Goal: Task Accomplishment & Management: Complete application form

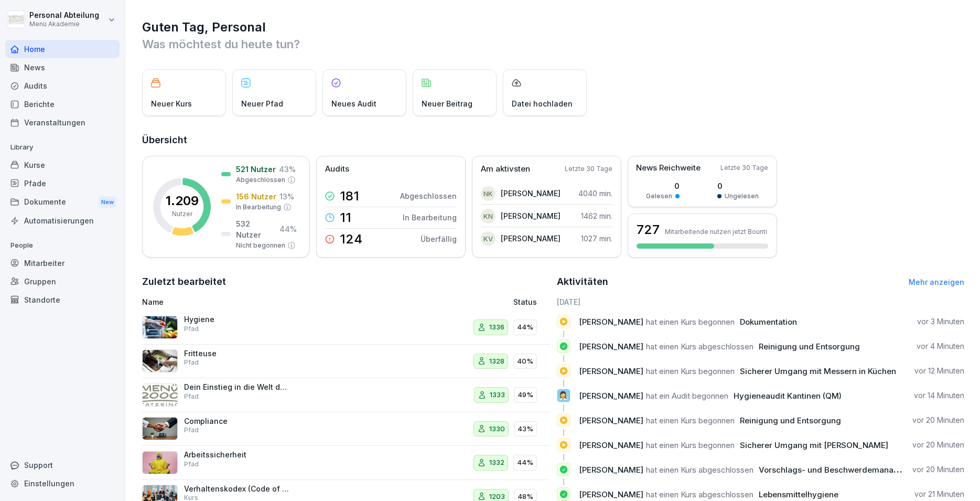
click at [52, 264] on div "Mitarbeiter" at bounding box center [62, 263] width 114 height 18
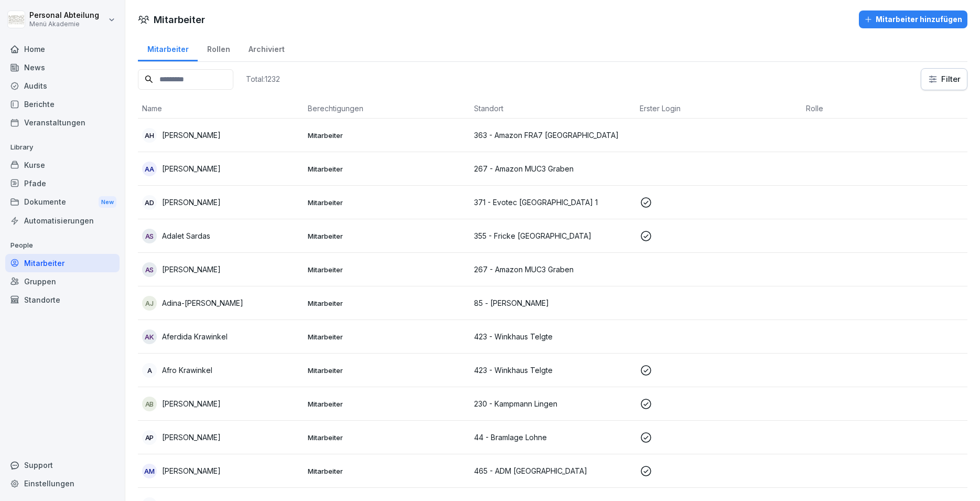
click at [906, 18] on div "Mitarbeiter hinzufügen" at bounding box center [913, 20] width 98 height 12
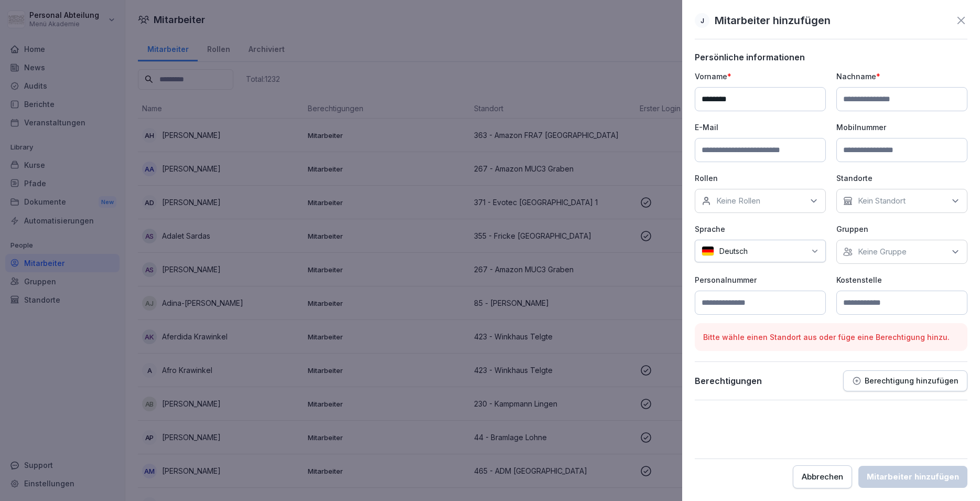
type input "********"
type input "**********"
click at [780, 202] on div "Keine Rollen" at bounding box center [759, 201] width 131 height 24
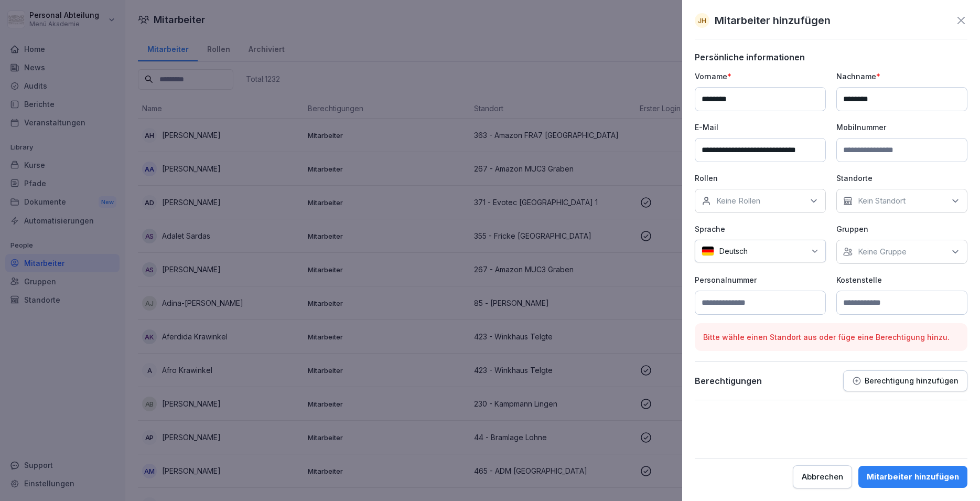
click at [780, 202] on div "Keine Rollen" at bounding box center [759, 201] width 131 height 24
click at [883, 203] on p "Kein Standort" at bounding box center [881, 200] width 48 height 10
type input "***"
click at [906, 251] on label "331 - [PERSON_NAME]" at bounding box center [900, 248] width 85 height 9
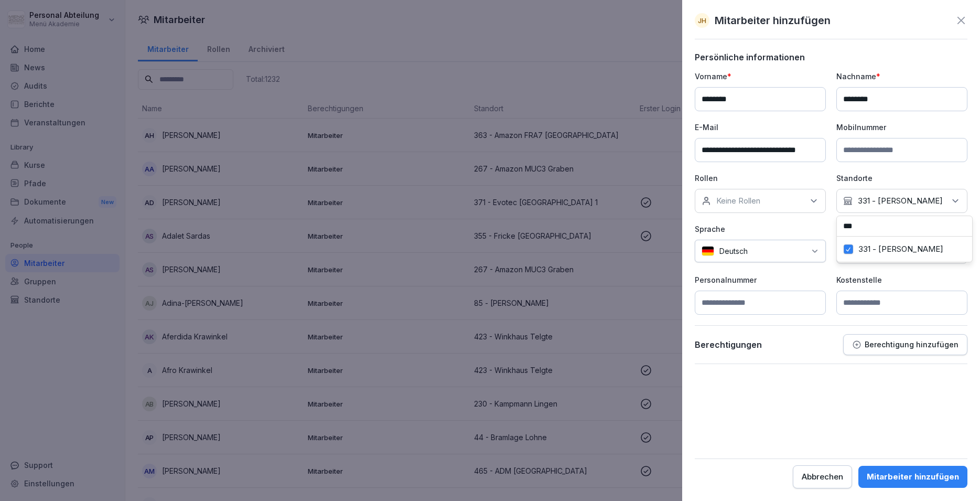
click at [900, 250] on label "331 - [PERSON_NAME]" at bounding box center [900, 248] width 85 height 9
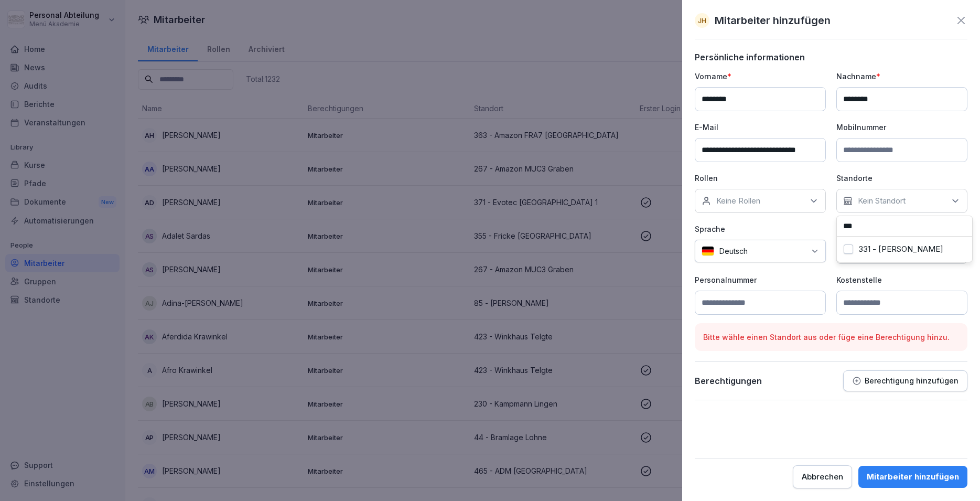
click at [900, 250] on label "331 - [PERSON_NAME]" at bounding box center [900, 248] width 85 height 9
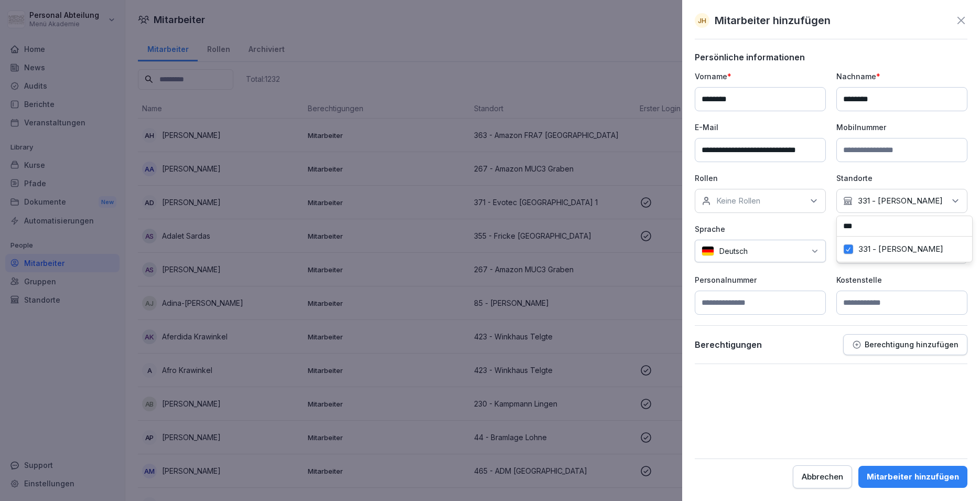
click at [760, 405] on form "**********" at bounding box center [830, 270] width 273 height 436
click at [964, 22] on icon at bounding box center [960, 20] width 13 height 13
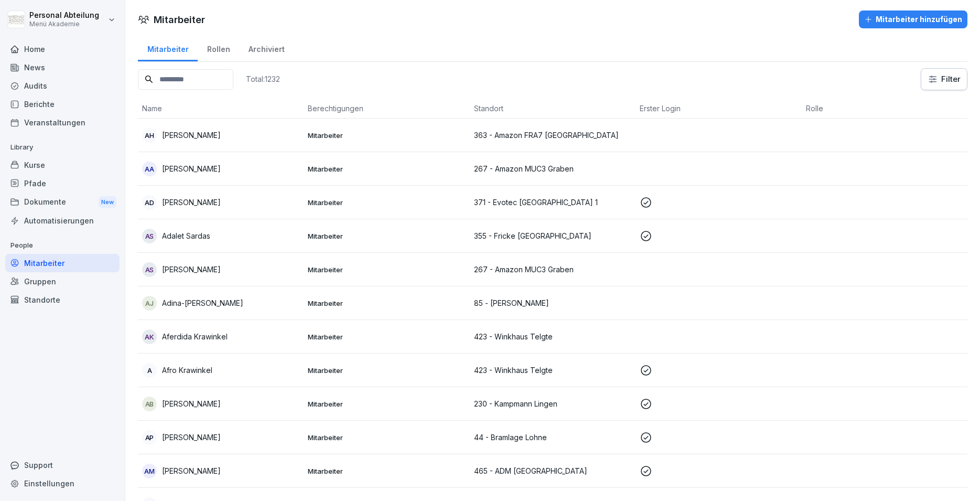
click at [37, 303] on div "Standorte" at bounding box center [62, 299] width 114 height 18
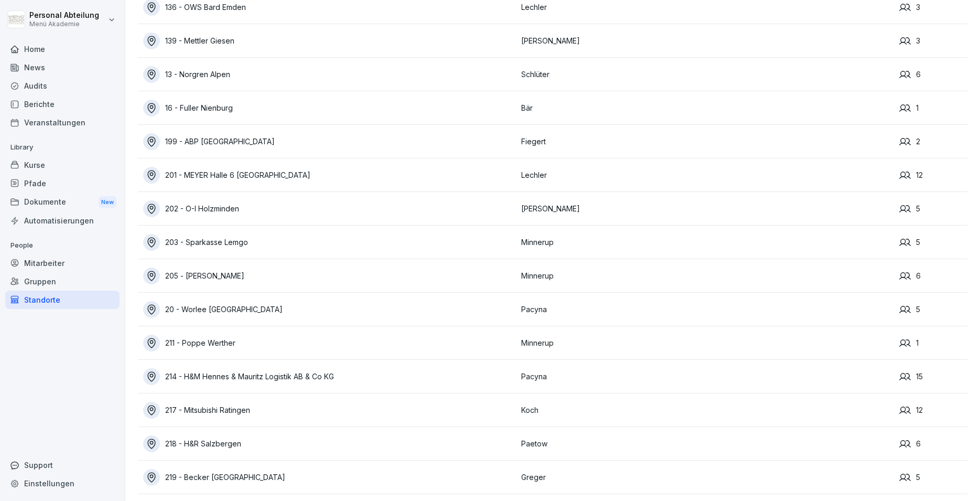
scroll to position [566, 0]
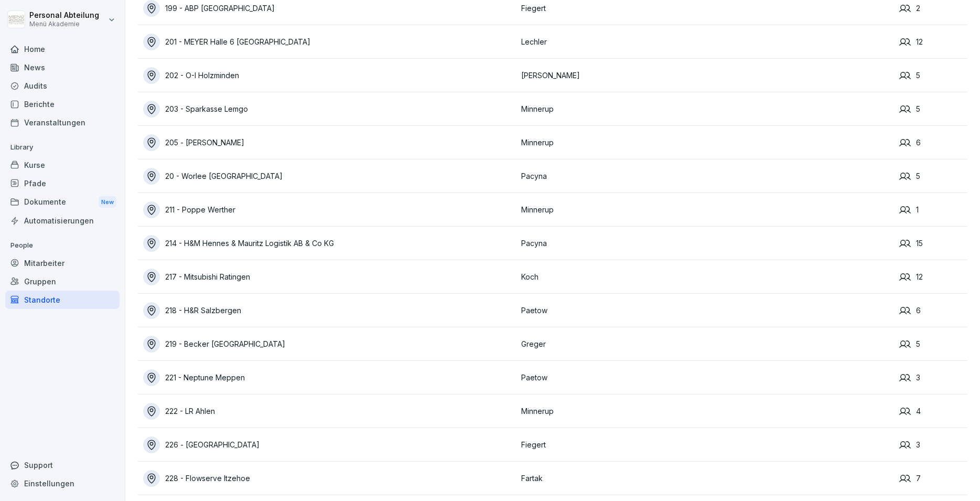
click at [66, 265] on div "Mitarbeiter" at bounding box center [62, 263] width 114 height 18
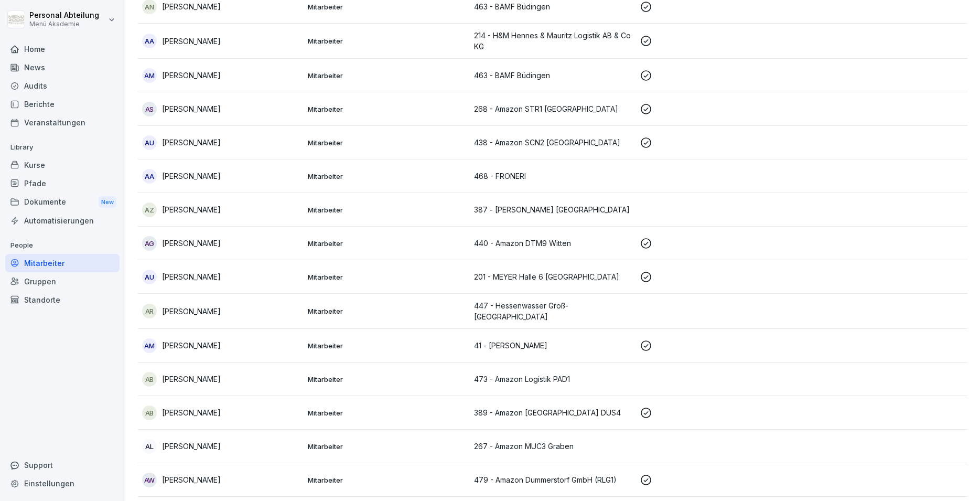
scroll to position [10, 0]
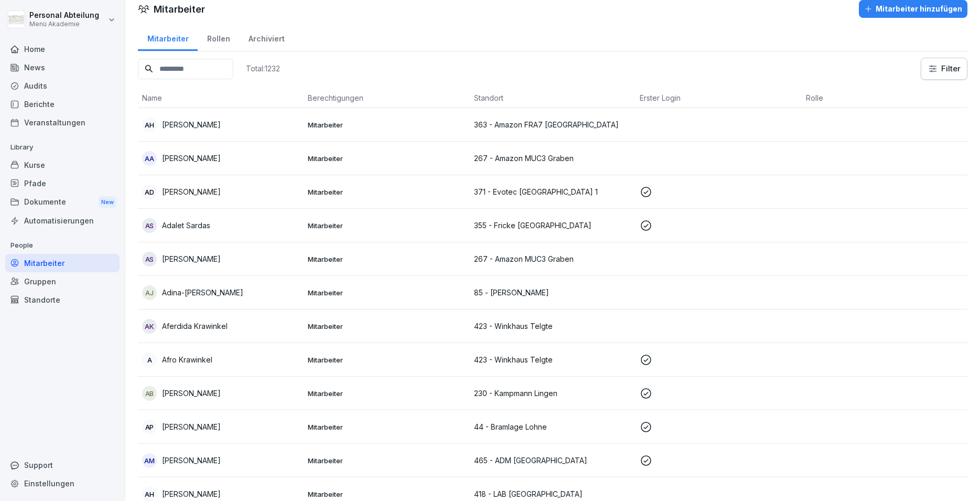
click at [21, 302] on div "Standorte" at bounding box center [62, 299] width 114 height 18
click at [50, 302] on div "Standorte" at bounding box center [62, 299] width 114 height 18
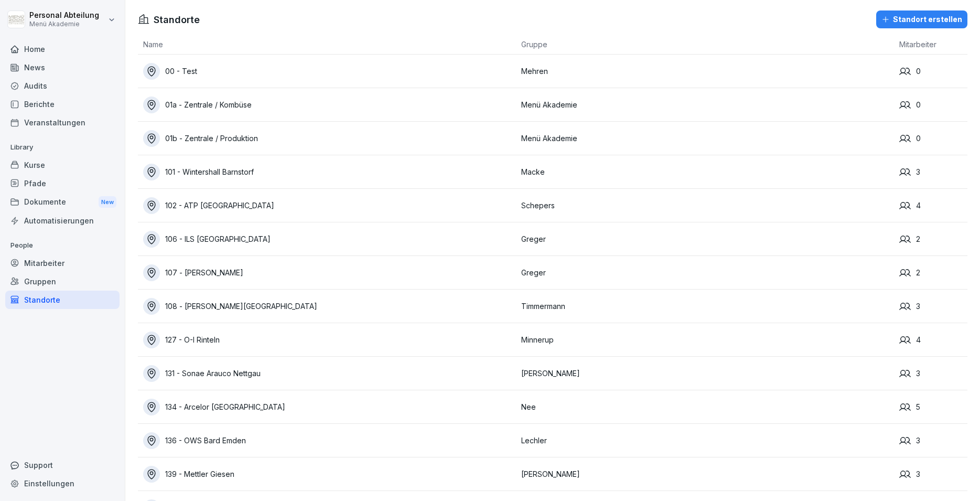
click at [53, 262] on div "Mitarbeiter" at bounding box center [62, 263] width 114 height 18
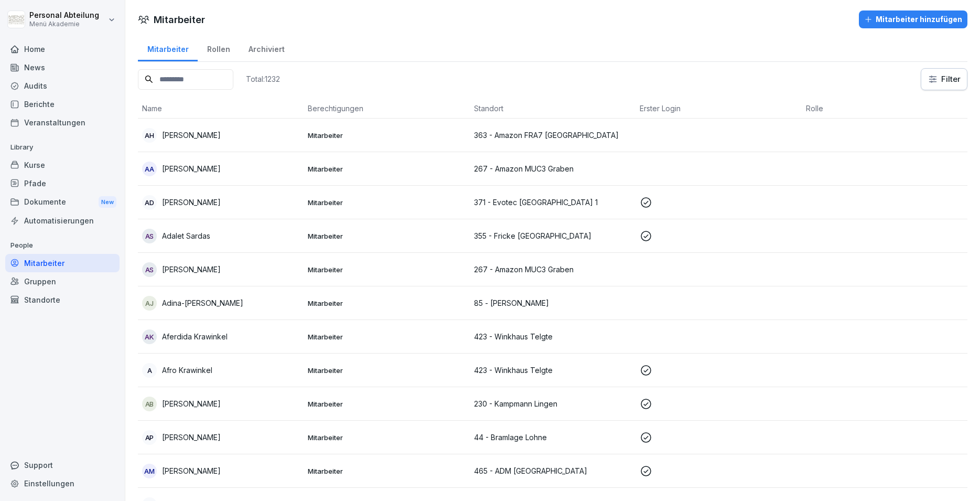
click at [897, 19] on div "Mitarbeiter hinzufügen" at bounding box center [913, 20] width 98 height 12
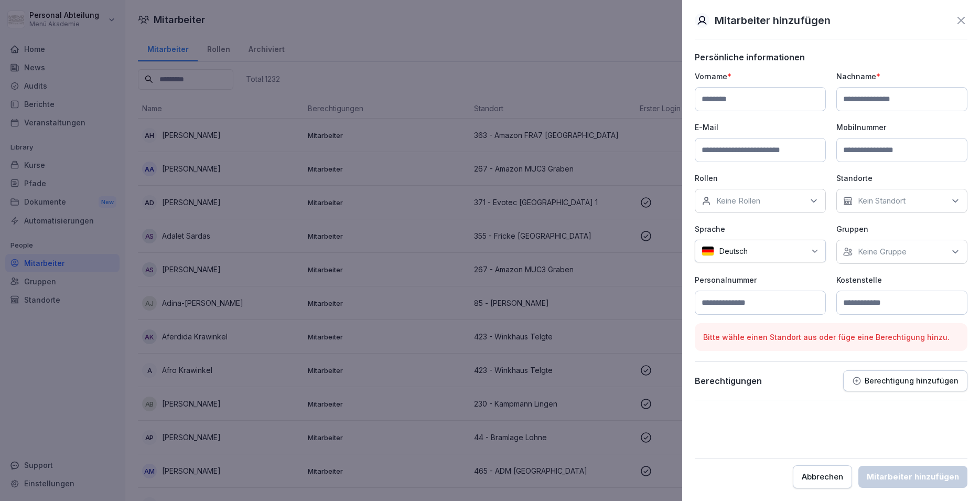
click at [735, 105] on input at bounding box center [759, 99] width 131 height 24
type input "********"
click at [714, 145] on input at bounding box center [759, 150] width 131 height 24
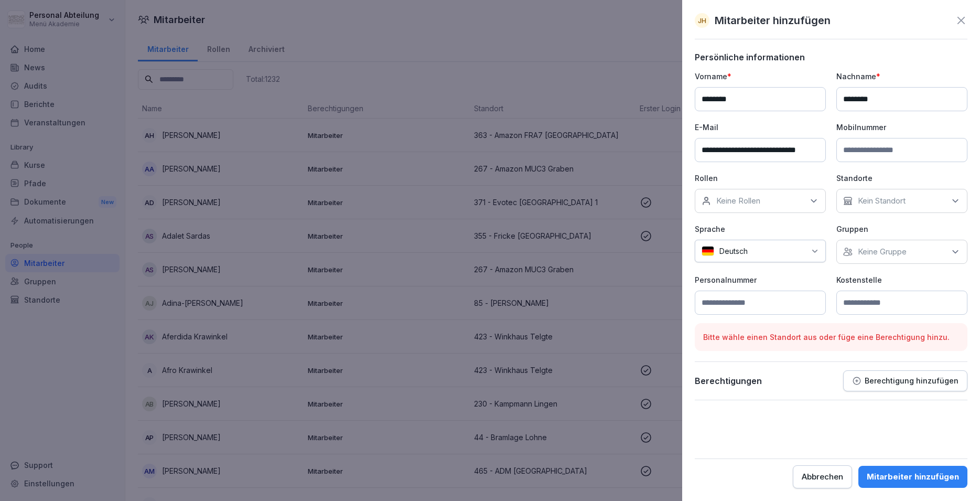
type input "**********"
click at [873, 198] on p "Kein Standort" at bounding box center [881, 200] width 48 height 10
type input "***"
click at [890, 251] on label "331 - [PERSON_NAME]" at bounding box center [900, 248] width 85 height 9
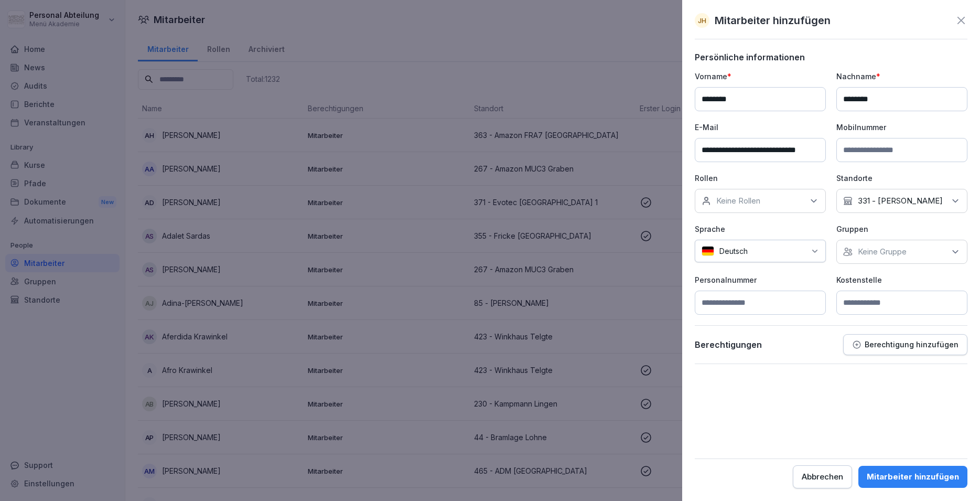
click at [784, 380] on form "**********" at bounding box center [830, 270] width 273 height 436
click at [872, 251] on p "Keine Gruppe" at bounding box center [881, 251] width 49 height 10
click at [905, 300] on label "Menü Akademie" at bounding box center [887, 299] width 59 height 9
click at [755, 303] on input at bounding box center [759, 302] width 131 height 24
click at [869, 306] on input at bounding box center [901, 302] width 131 height 24
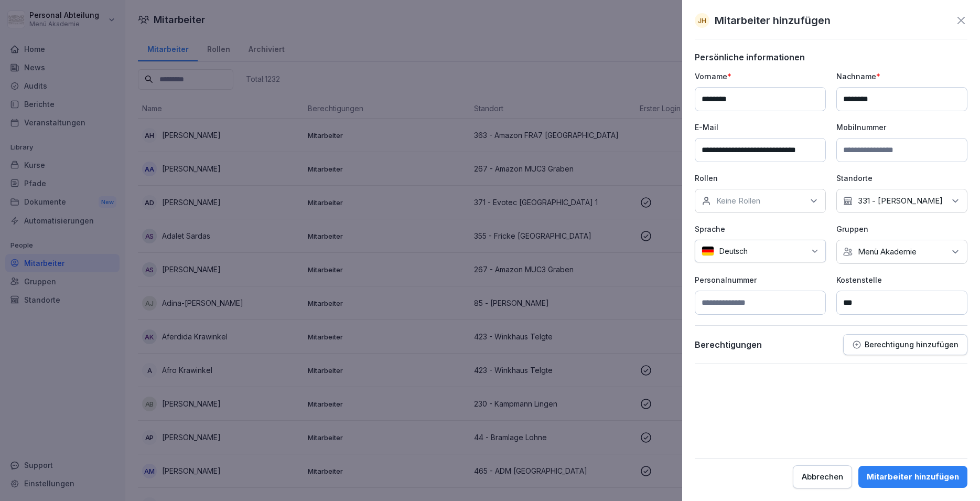
type input "***"
click at [909, 472] on div "Mitarbeiter hinzufügen" at bounding box center [912, 477] width 92 height 12
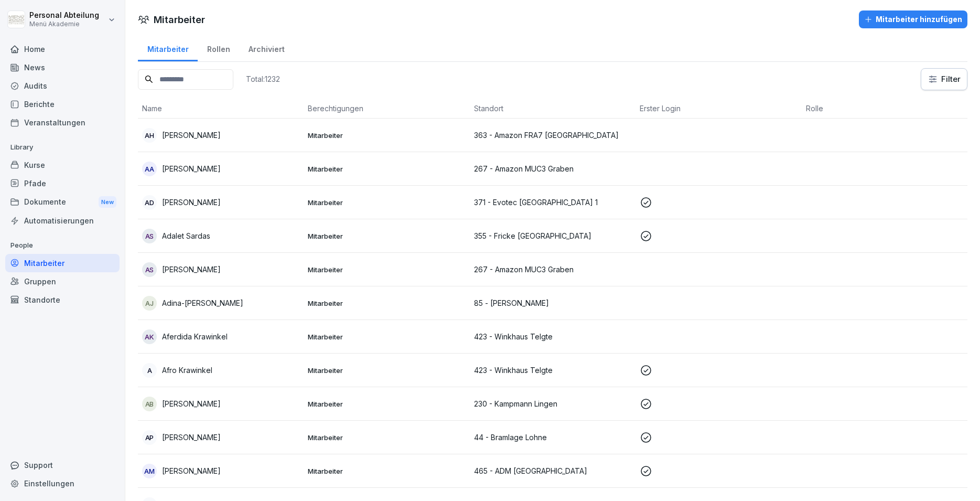
click at [65, 300] on div "Standorte" at bounding box center [62, 299] width 114 height 18
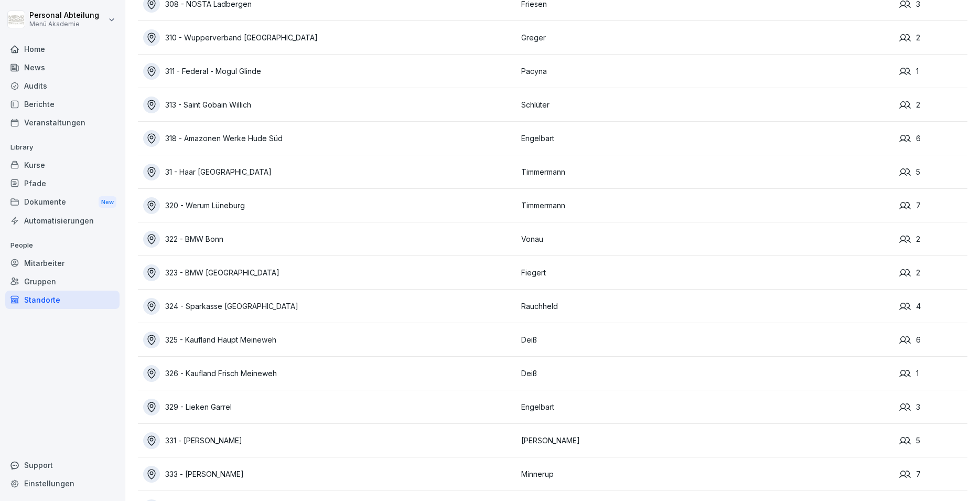
scroll to position [2579, 0]
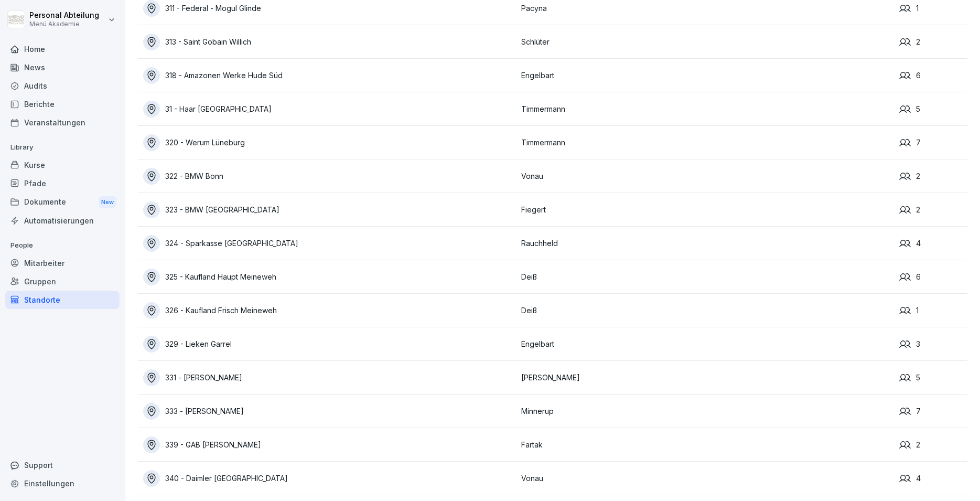
click at [899, 378] on icon at bounding box center [905, 378] width 12 height 12
click at [202, 378] on div "331 - [PERSON_NAME]" at bounding box center [329, 377] width 373 height 17
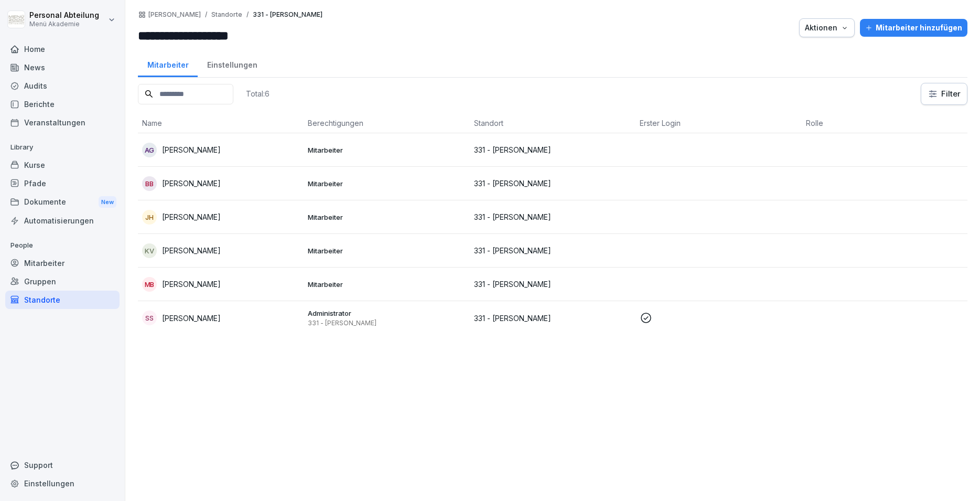
click at [208, 215] on p "[PERSON_NAME]" at bounding box center [191, 216] width 59 height 11
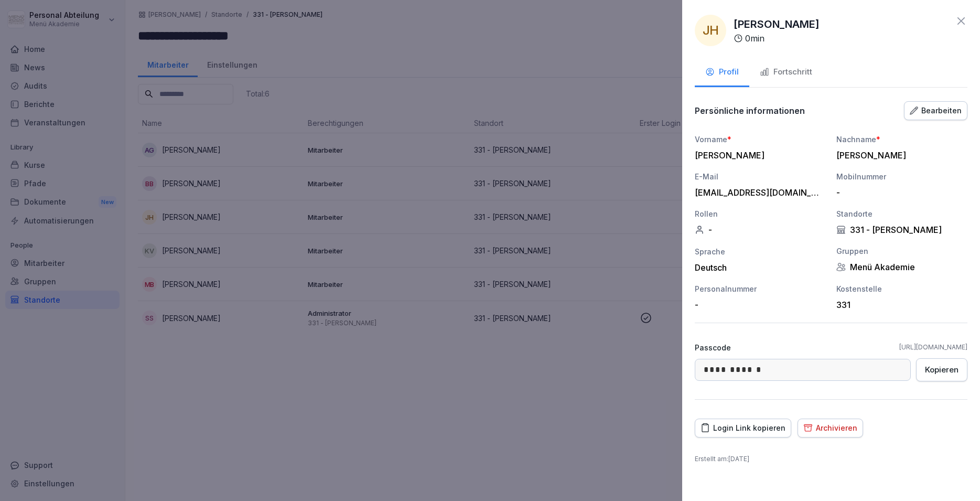
click at [735, 429] on div "Login Link kopieren" at bounding box center [742, 428] width 85 height 12
click at [586, 425] on div at bounding box center [490, 250] width 980 height 501
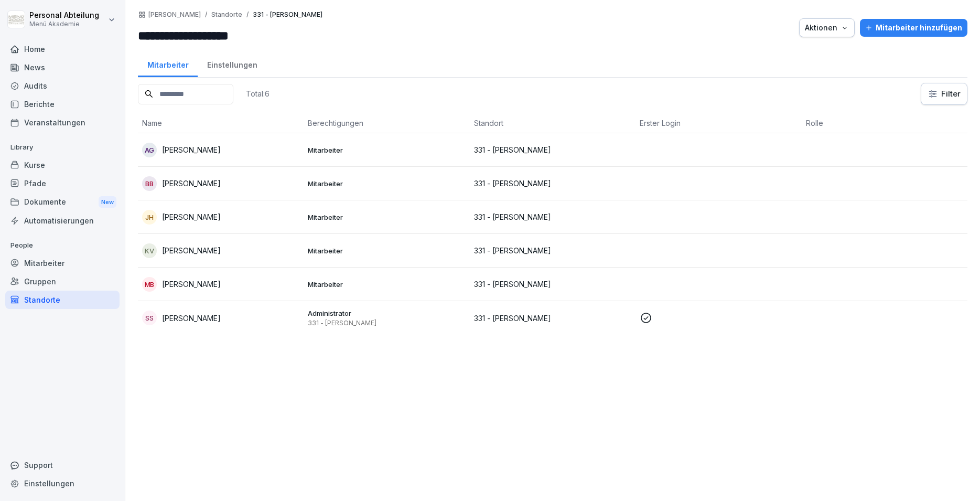
click at [51, 262] on div "Mitarbeiter" at bounding box center [62, 263] width 114 height 18
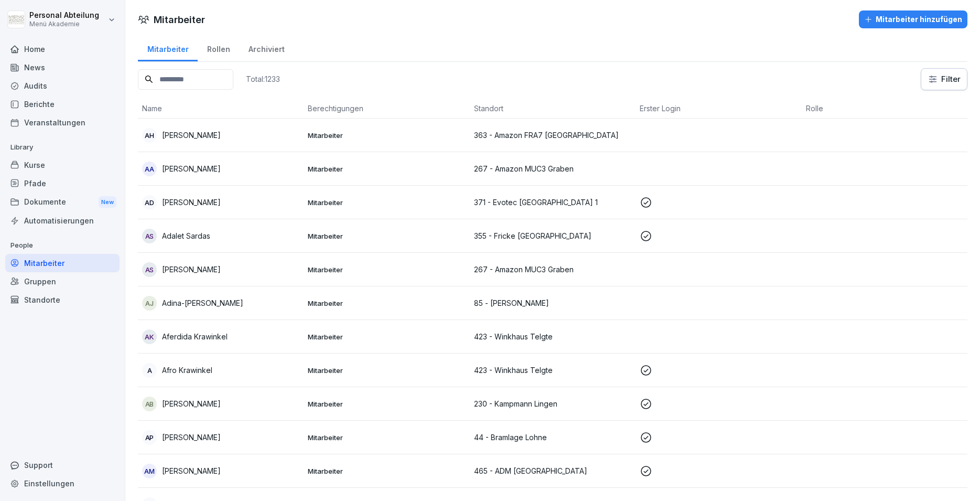
click at [214, 50] on div "Rollen" at bounding box center [218, 48] width 41 height 27
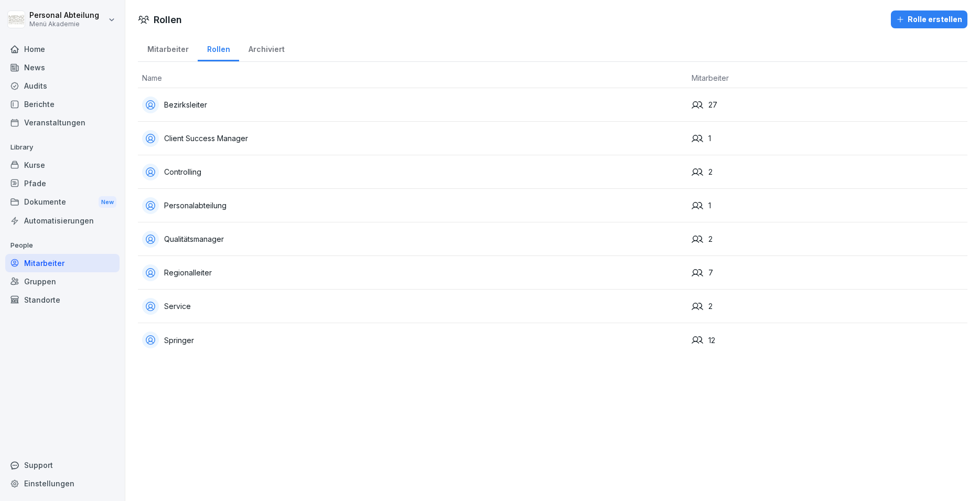
click at [265, 46] on div "Archiviert" at bounding box center [266, 48] width 55 height 27
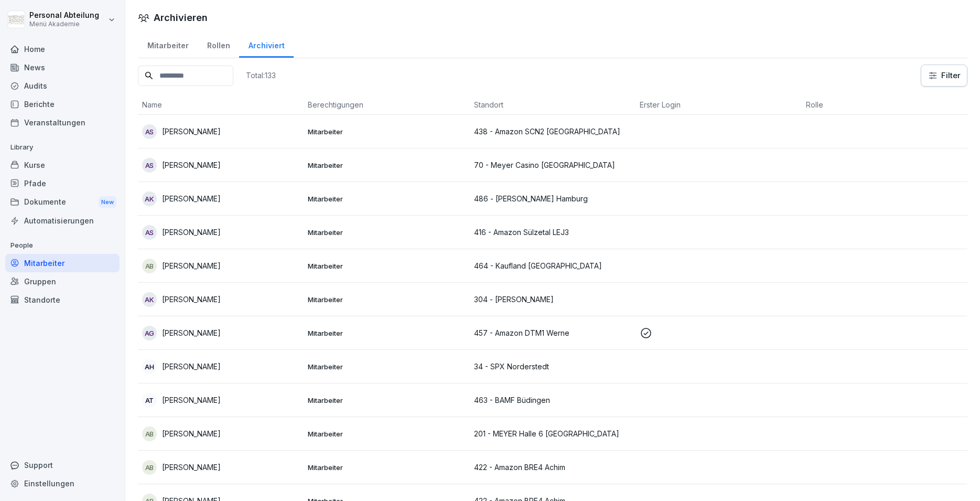
click at [178, 46] on div "Mitarbeiter" at bounding box center [168, 44] width 60 height 27
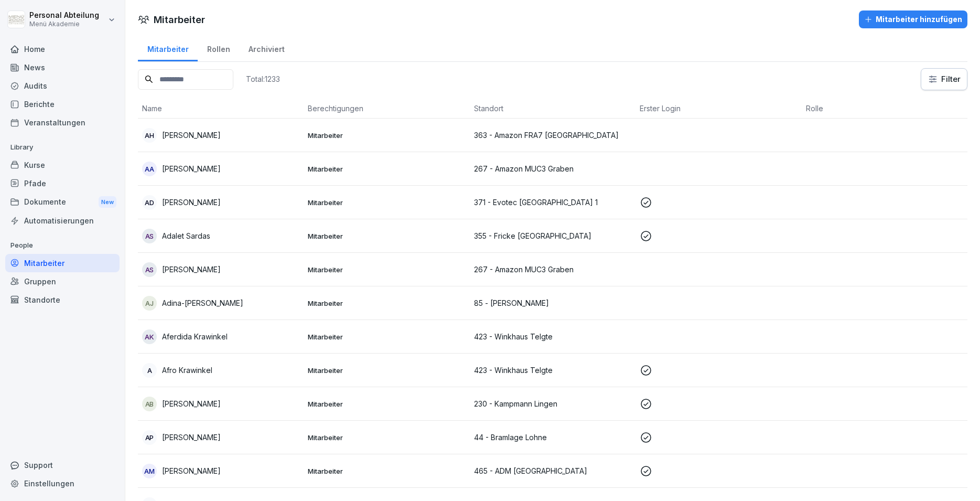
click at [49, 164] on div "Kurse" at bounding box center [62, 165] width 114 height 18
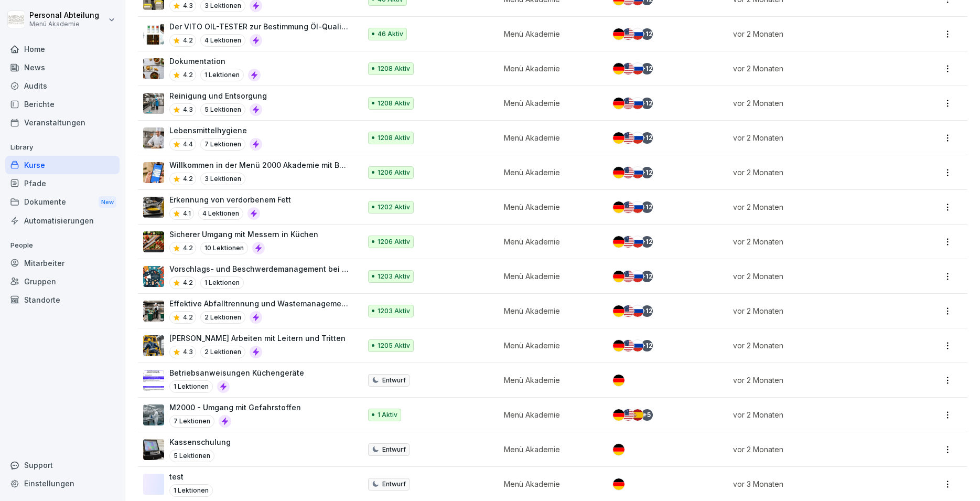
scroll to position [566, 0]
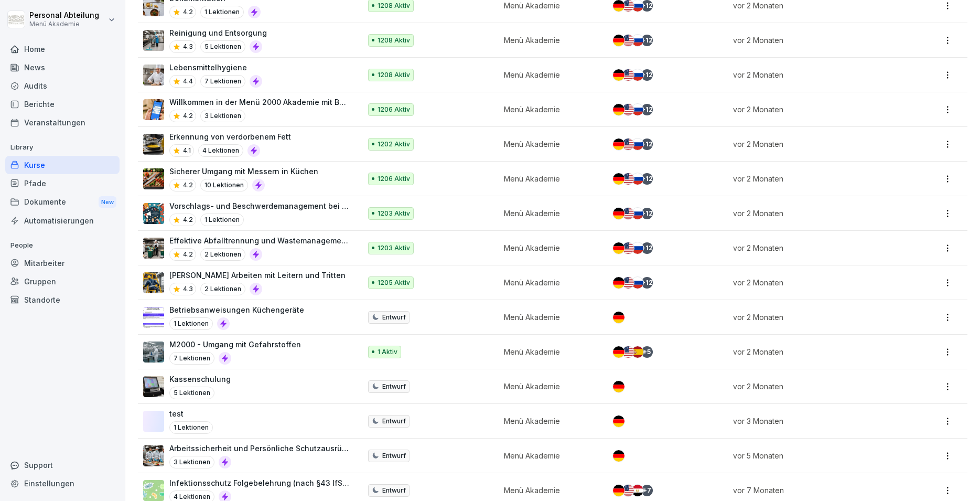
click at [40, 264] on div "Mitarbeiter" at bounding box center [62, 263] width 114 height 18
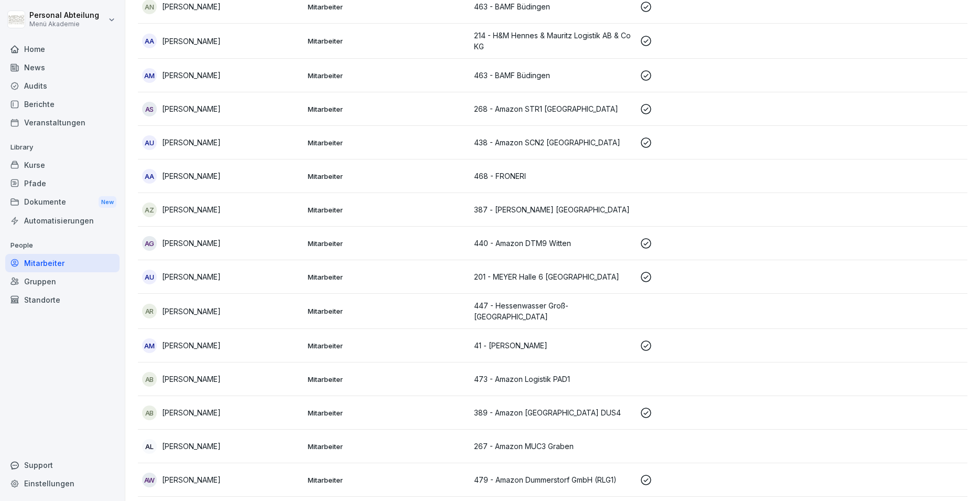
scroll to position [10, 0]
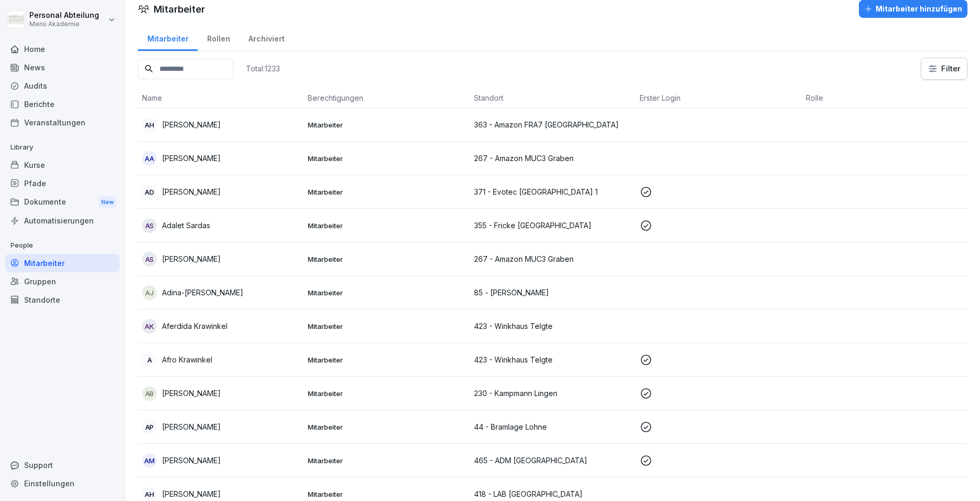
click at [208, 71] on input at bounding box center [185, 69] width 95 height 20
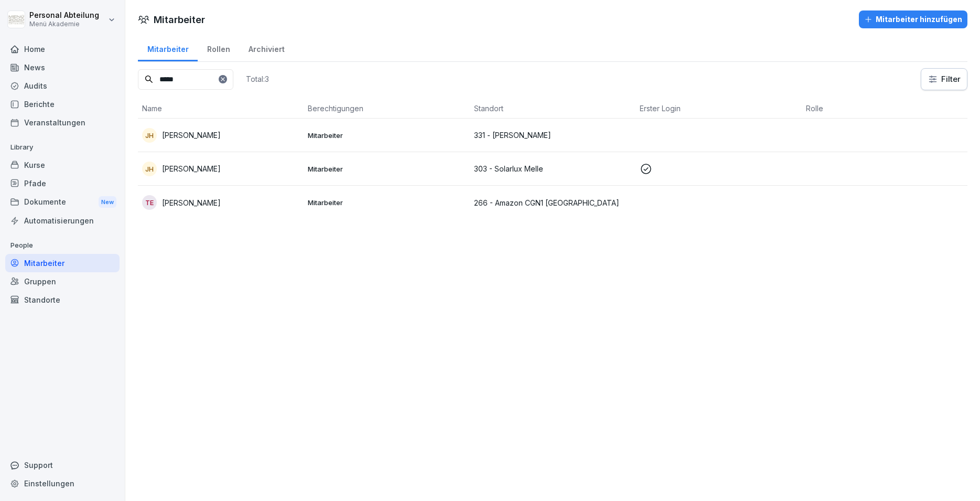
type input "*****"
click at [194, 136] on p "[PERSON_NAME]" at bounding box center [191, 134] width 59 height 11
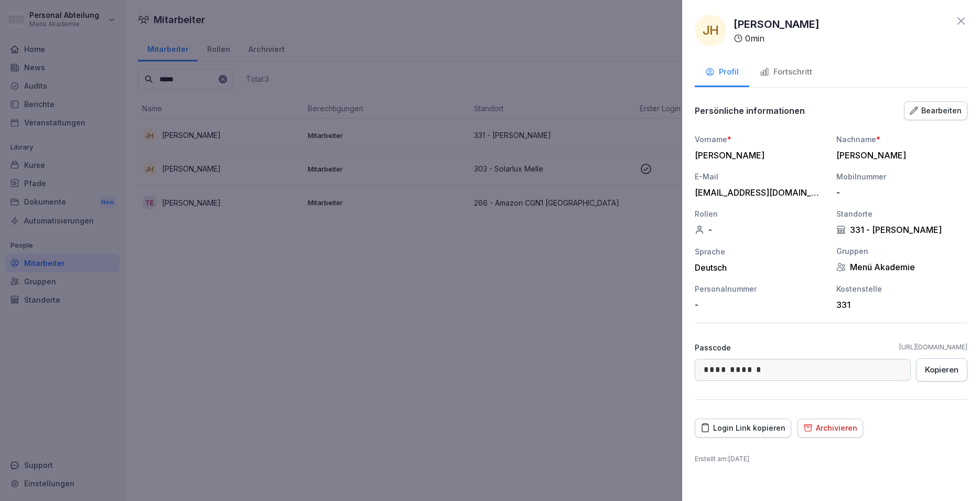
click at [747, 430] on div "Login Link kopieren" at bounding box center [742, 428] width 85 height 12
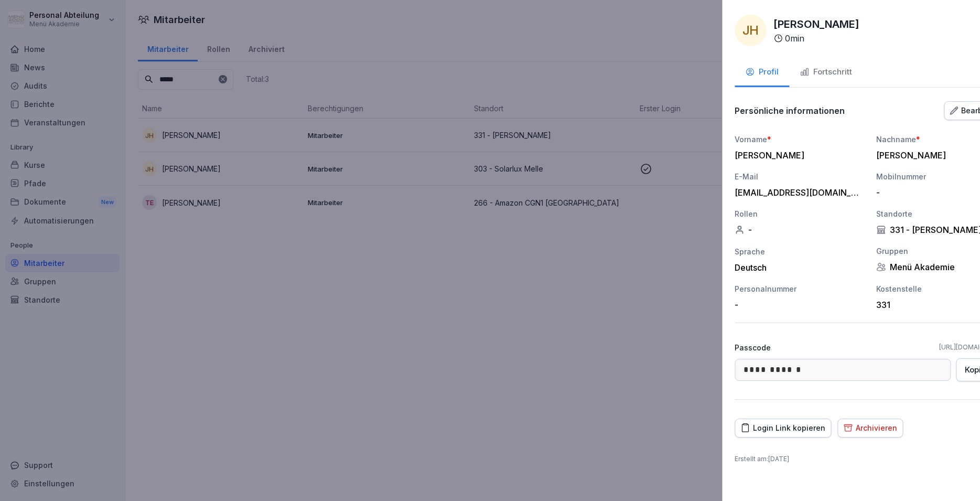
click at [298, 343] on div at bounding box center [490, 250] width 980 height 501
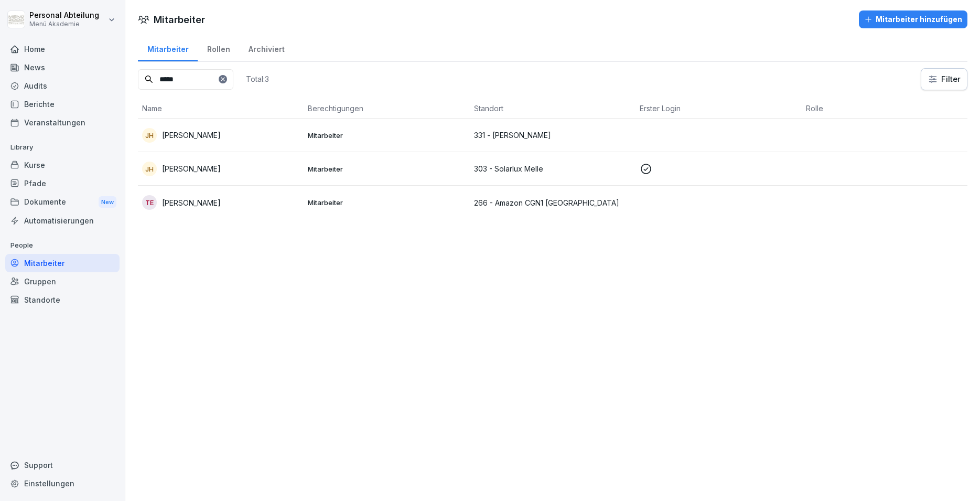
click at [43, 84] on div "Audits" at bounding box center [62, 86] width 114 height 18
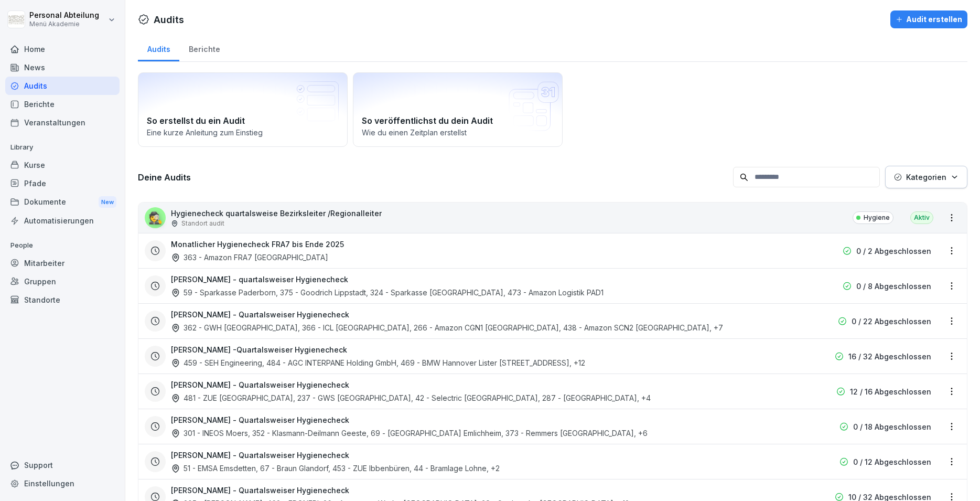
click at [42, 102] on div "Berichte" at bounding box center [62, 104] width 114 height 18
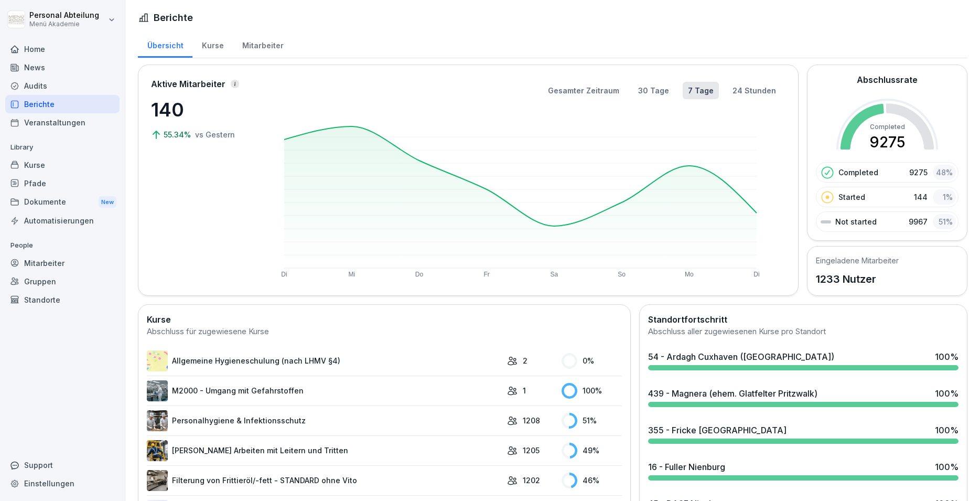
click at [49, 125] on div "Veranstaltungen" at bounding box center [62, 122] width 114 height 18
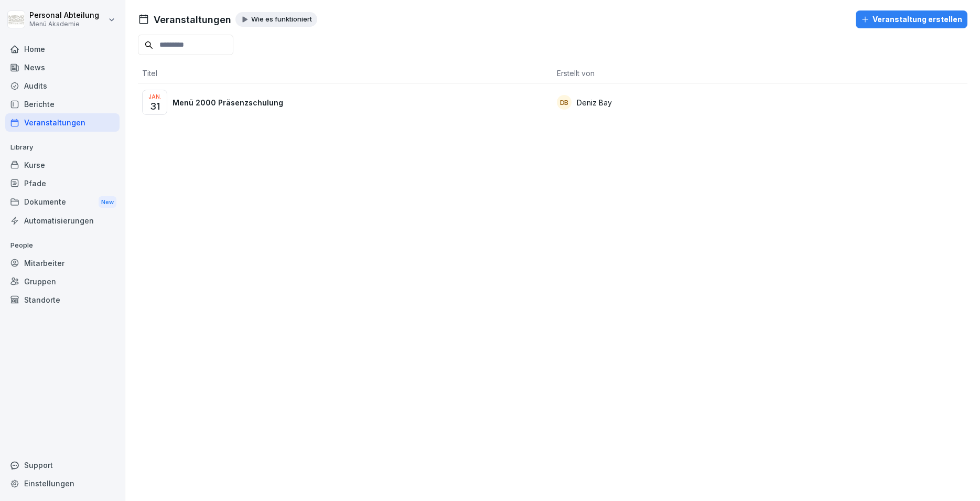
click at [31, 183] on div "Pfade" at bounding box center [62, 183] width 114 height 18
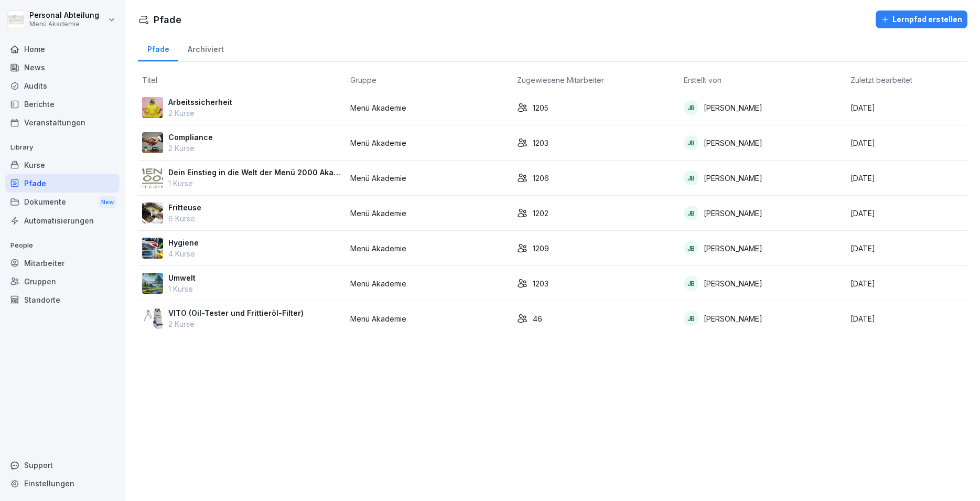
click at [30, 205] on div "Dokumente New" at bounding box center [62, 201] width 114 height 19
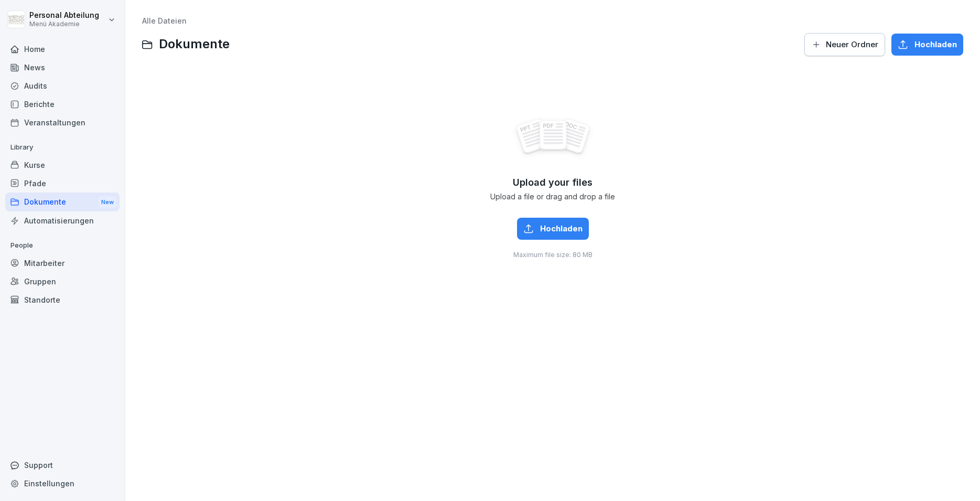
click at [36, 222] on div "Automatisierungen" at bounding box center [62, 220] width 114 height 18
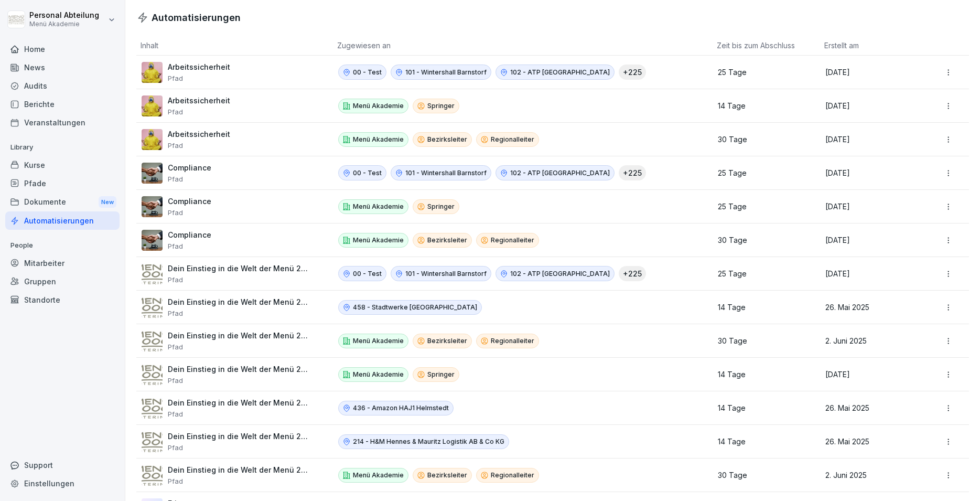
click at [39, 265] on div "Mitarbeiter" at bounding box center [62, 263] width 114 height 18
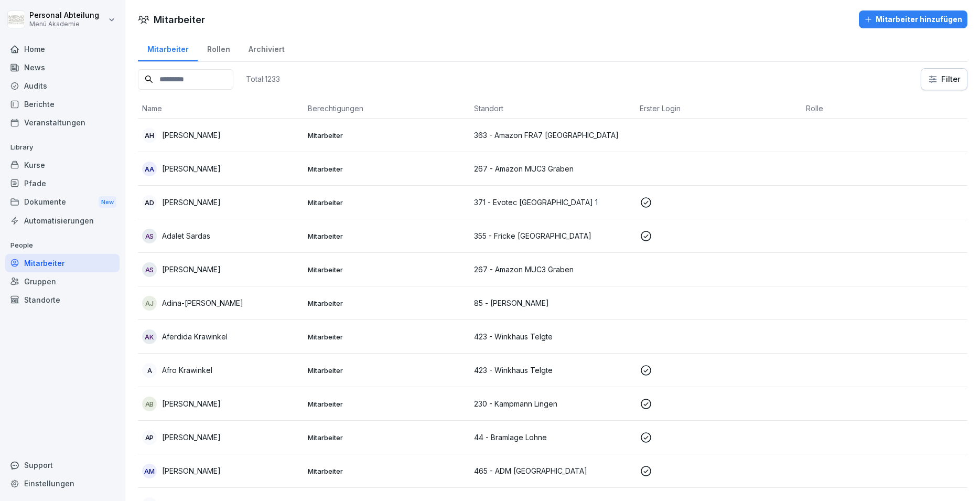
click at [203, 80] on input at bounding box center [185, 79] width 95 height 20
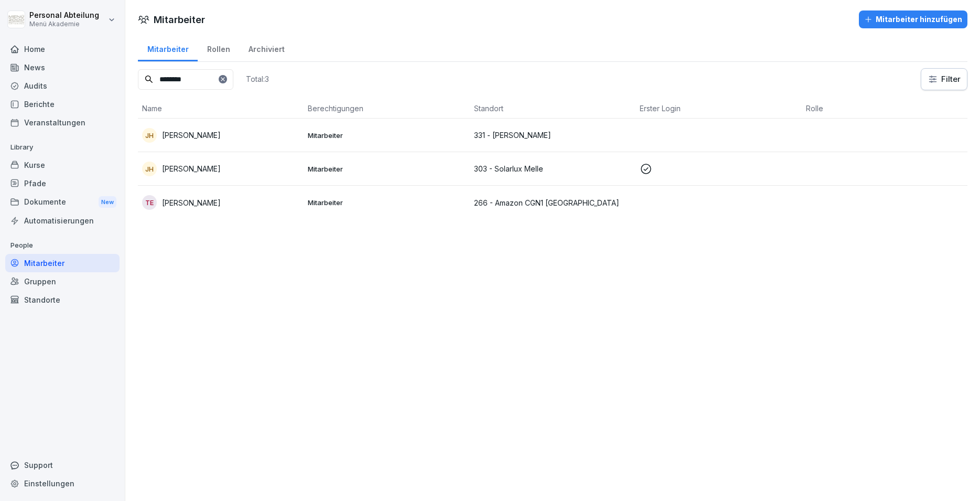
type input "********"
click at [221, 138] on p "[PERSON_NAME]" at bounding box center [191, 134] width 59 height 11
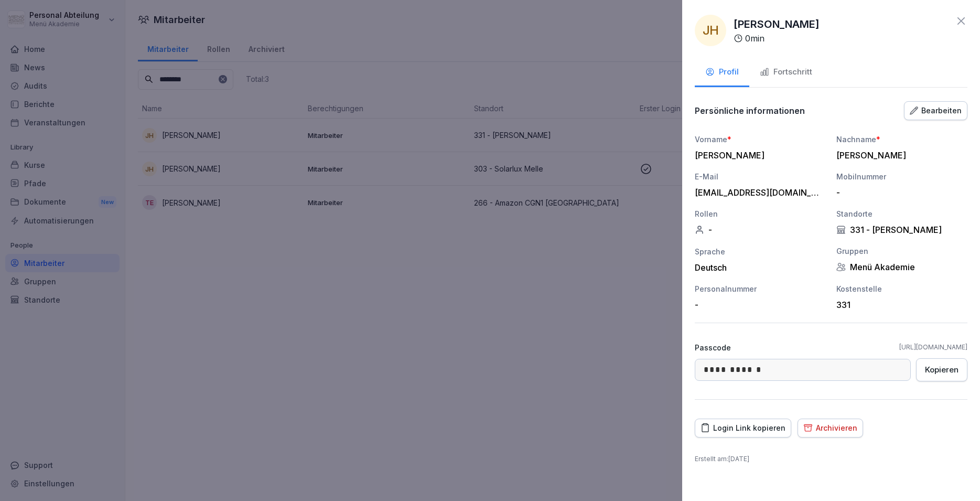
click at [743, 428] on div "Login Link kopieren" at bounding box center [742, 428] width 85 height 12
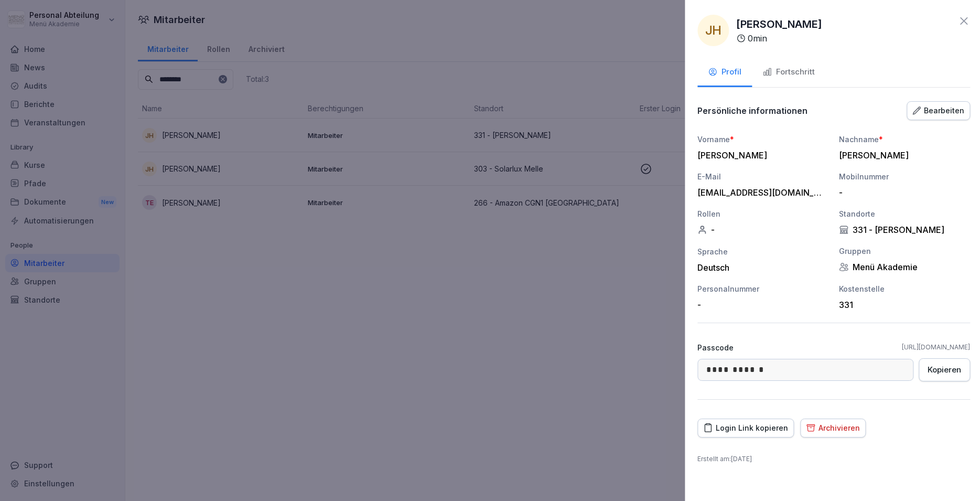
click at [395, 305] on div at bounding box center [490, 250] width 980 height 501
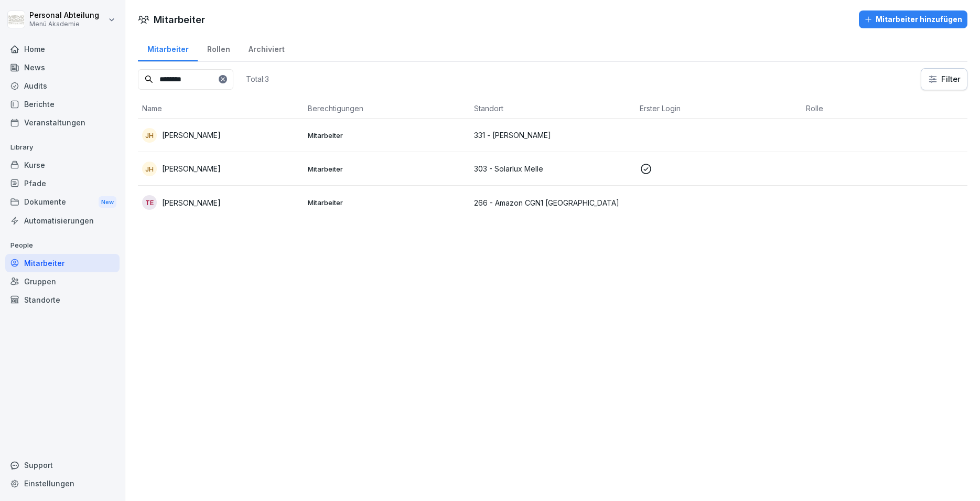
click at [37, 465] on div "Support" at bounding box center [62, 464] width 114 height 18
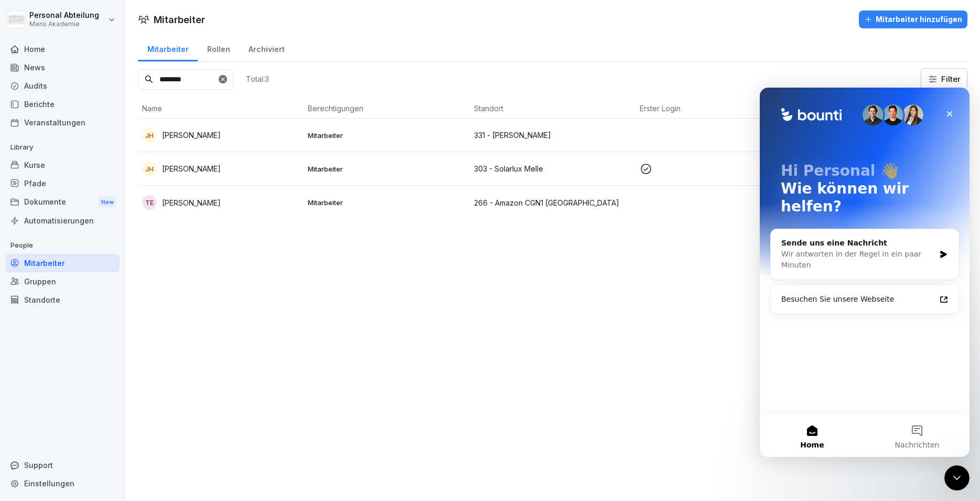
click at [44, 483] on div "Einstellungen" at bounding box center [62, 483] width 114 height 18
select select "**"
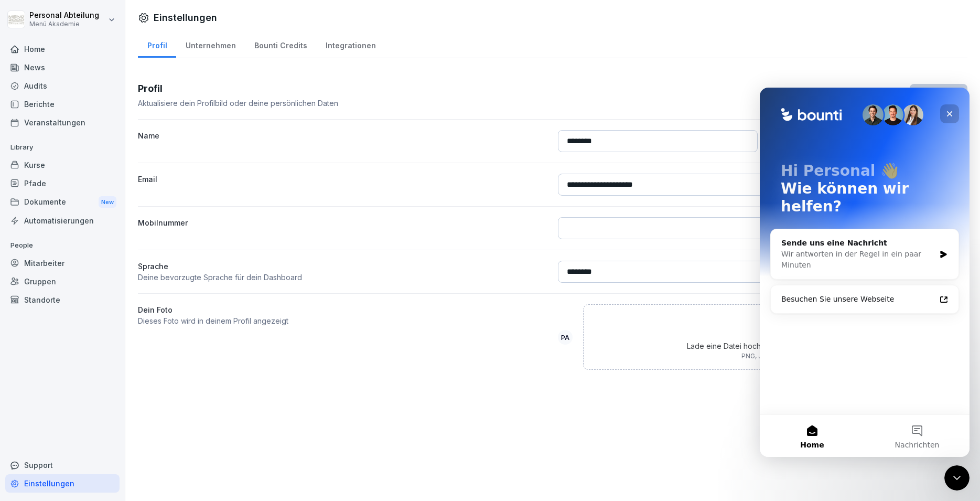
click at [950, 111] on icon "Schließen" at bounding box center [949, 114] width 8 height 8
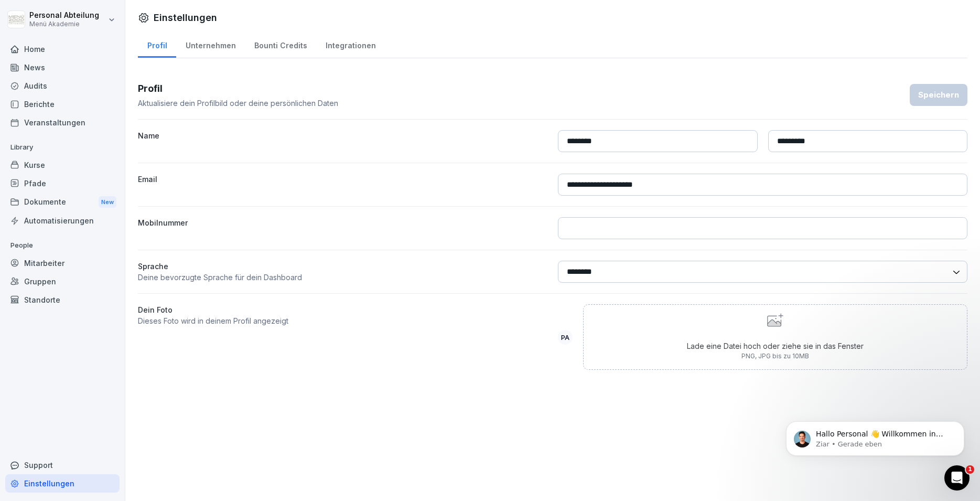
click at [61, 219] on div "Automatisierungen" at bounding box center [62, 220] width 114 height 18
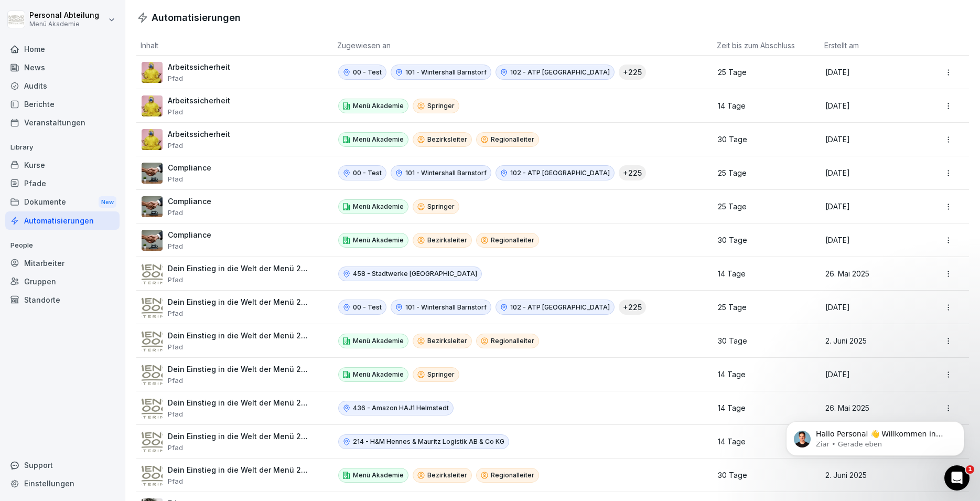
click at [55, 202] on div "Dokumente New" at bounding box center [62, 201] width 114 height 19
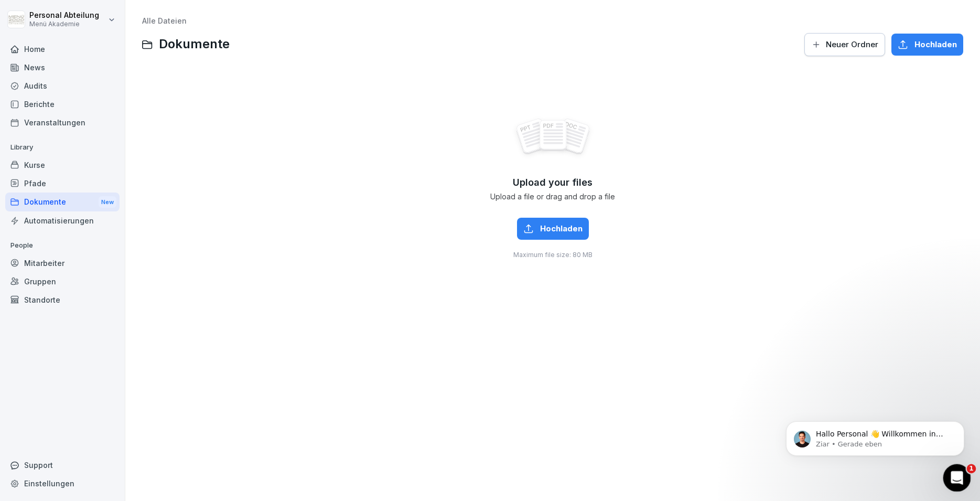
click at [950, 475] on icon "Intercom-Nachrichtendienst öffnen" at bounding box center [955, 475] width 17 height 17
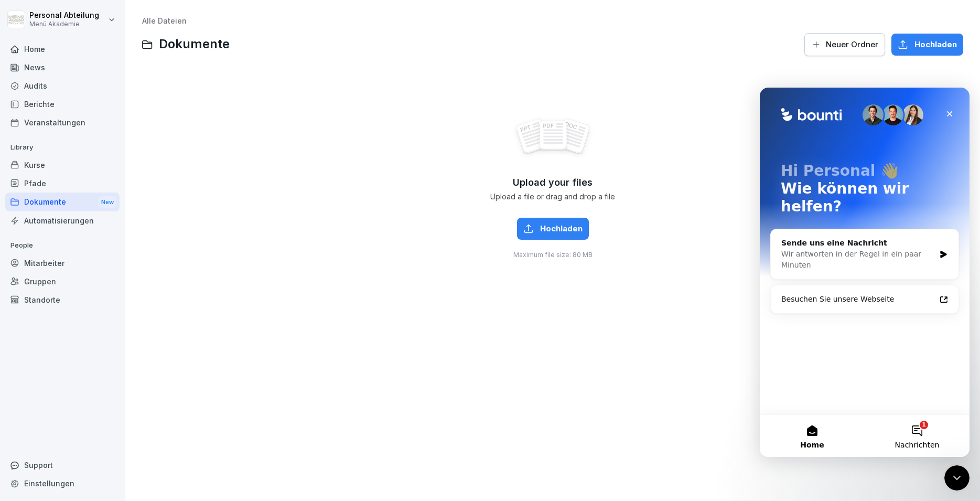
click at [915, 437] on button "1 Nachrichten" at bounding box center [916, 436] width 105 height 42
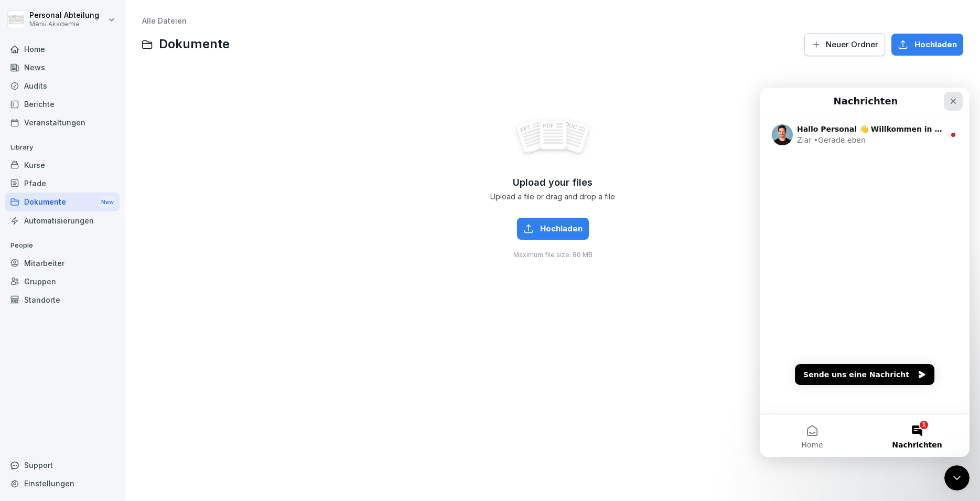
click at [954, 101] on icon "Schließen" at bounding box center [953, 102] width 6 height 6
